Goal: Task Accomplishment & Management: Manage account settings

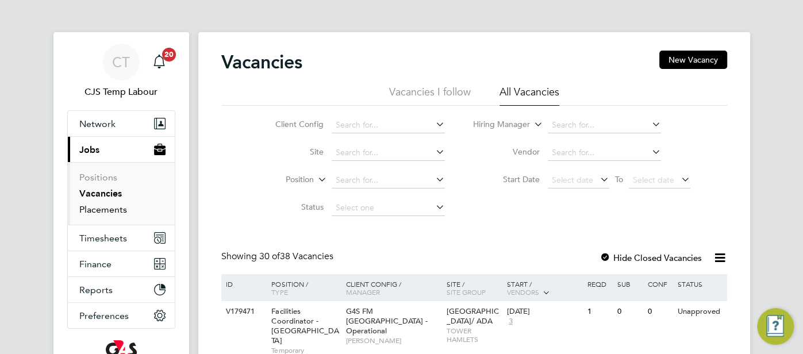
click at [104, 205] on link "Placements" at bounding box center [103, 209] width 48 height 11
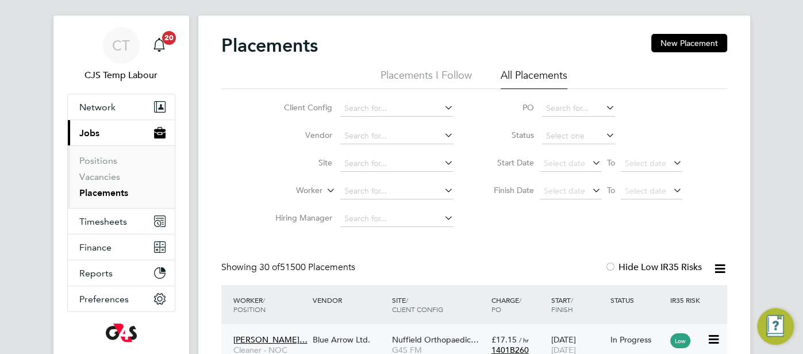
click at [490, 340] on div "£17.15 / hr 1401B260" at bounding box center [518, 345] width 60 height 32
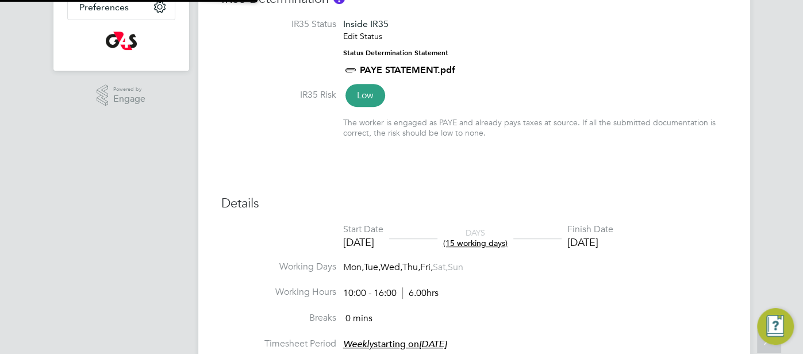
type input "[PERSON_NAME]"
type input "[DATE]"
type input "10:00"
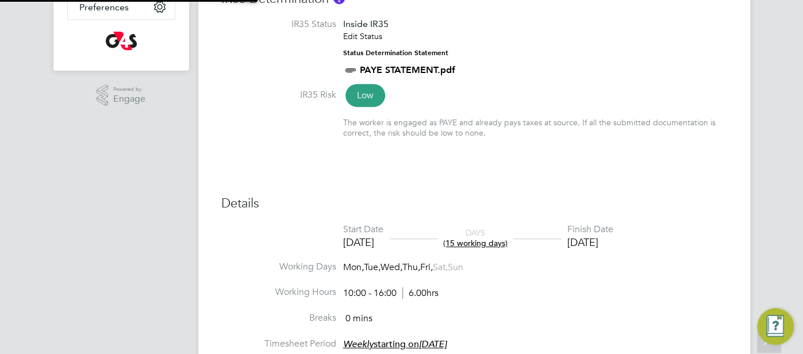
type input "16:00"
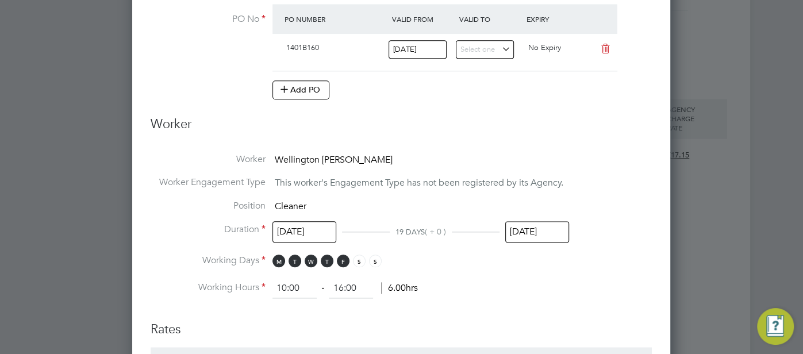
click at [534, 229] on input "[DATE]" at bounding box center [537, 231] width 64 height 21
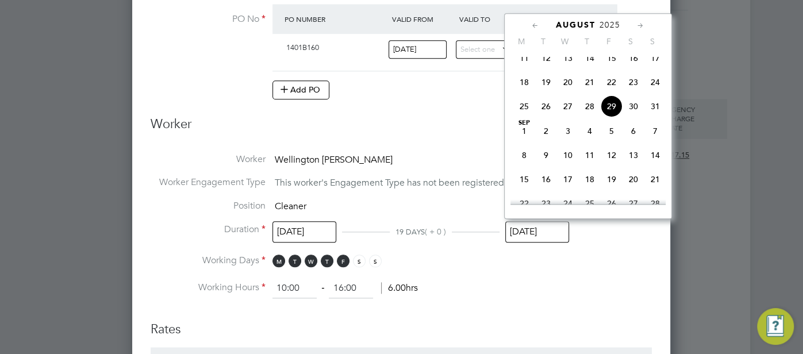
click at [649, 117] on span "31" at bounding box center [655, 106] width 22 height 22
type input "[DATE]"
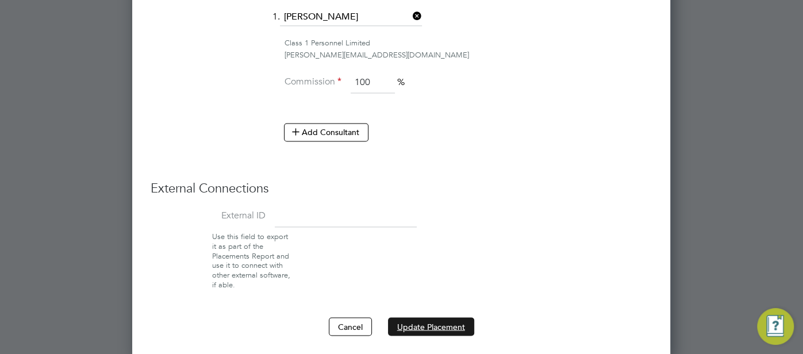
click at [421, 323] on button "Update Placement" at bounding box center [431, 326] width 86 height 18
